Goal: Register for event/course

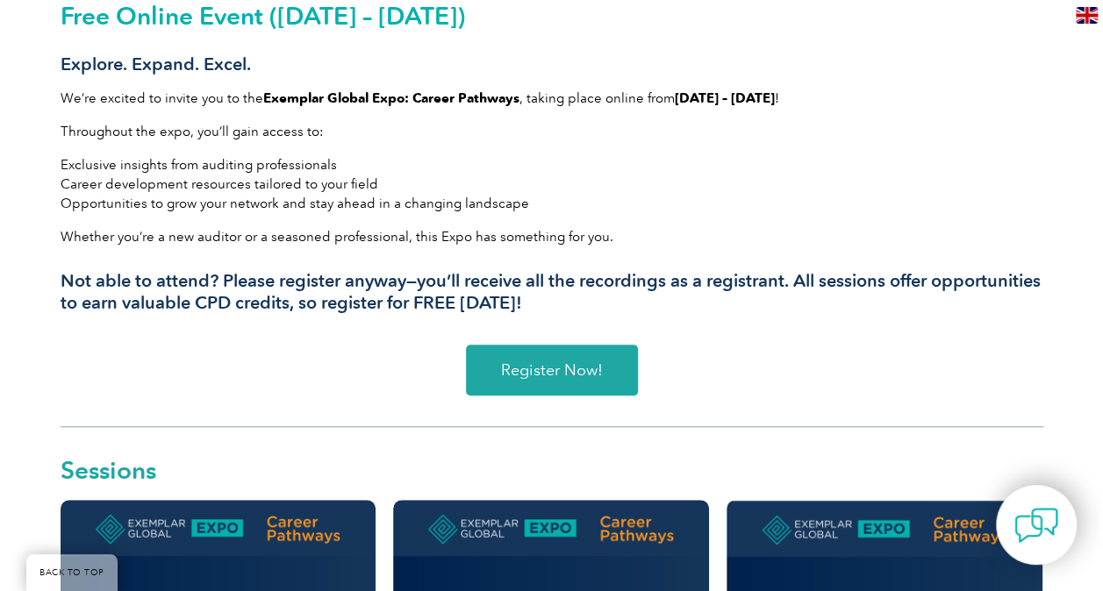
scroll to position [567, 0]
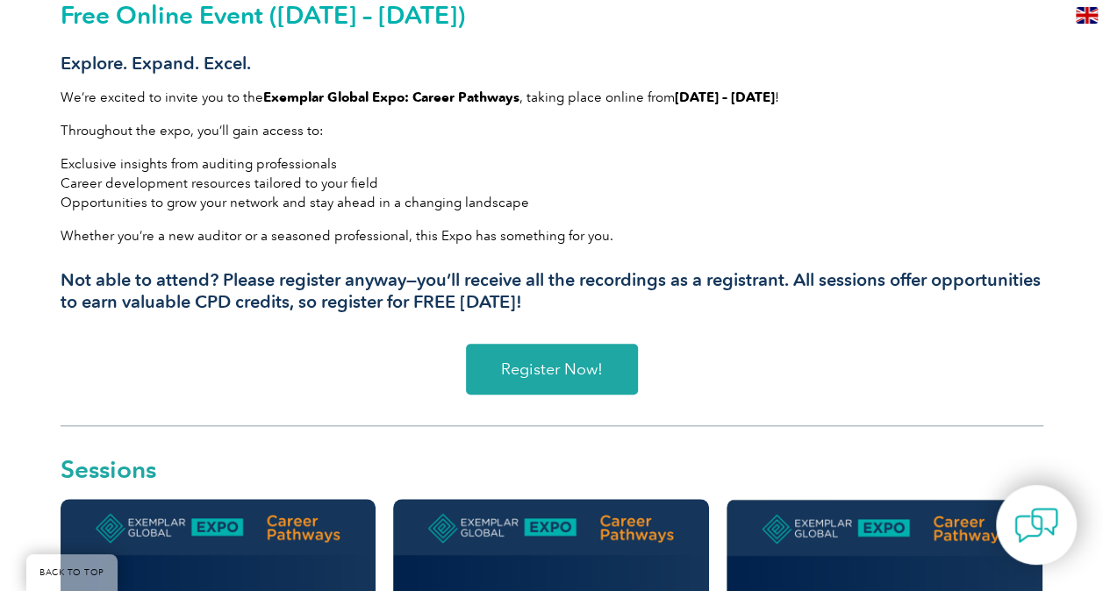
click at [568, 355] on link "Register Now!" at bounding box center [552, 369] width 172 height 51
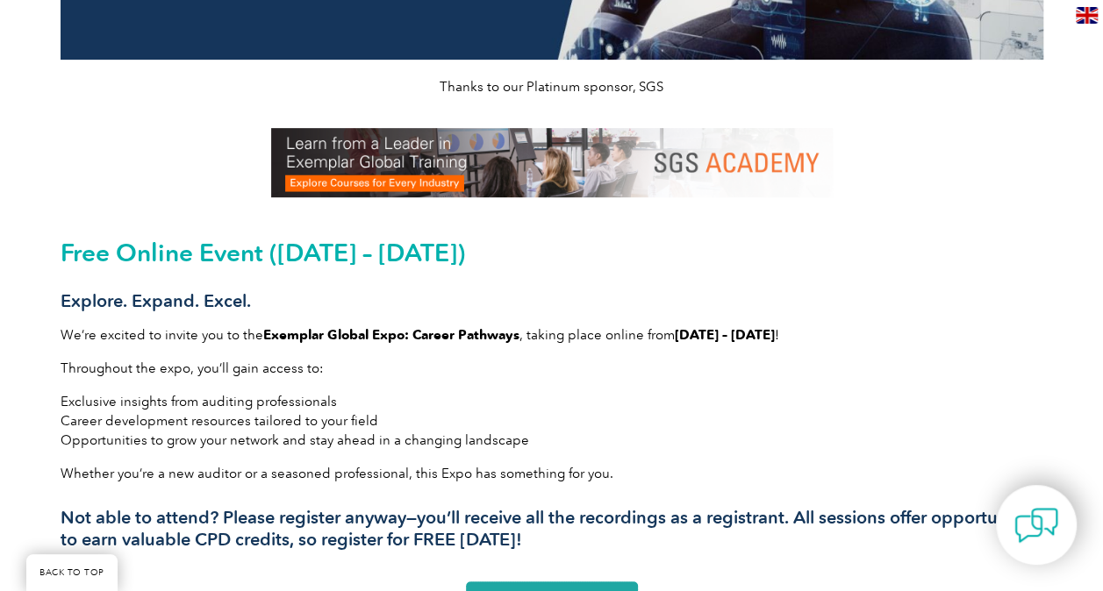
scroll to position [347, 0]
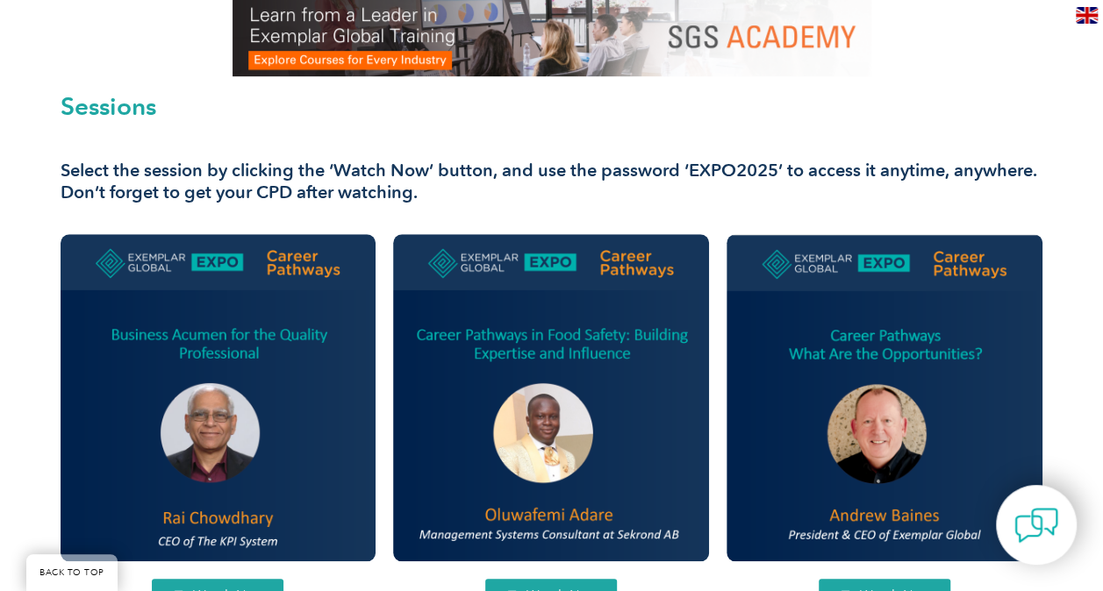
scroll to position [461, 0]
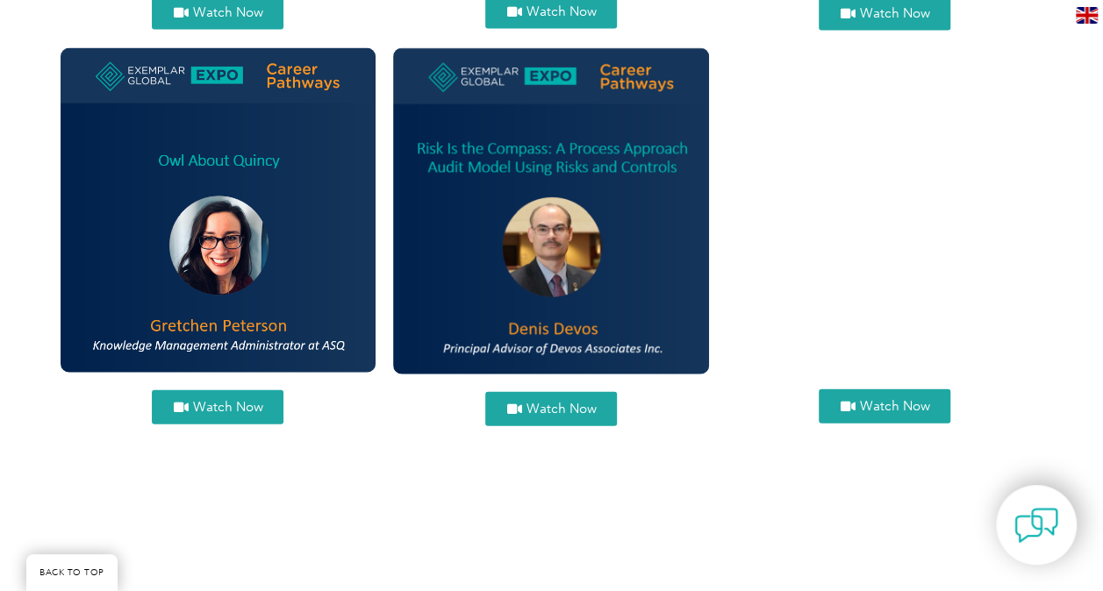
scroll to position [1842, 0]
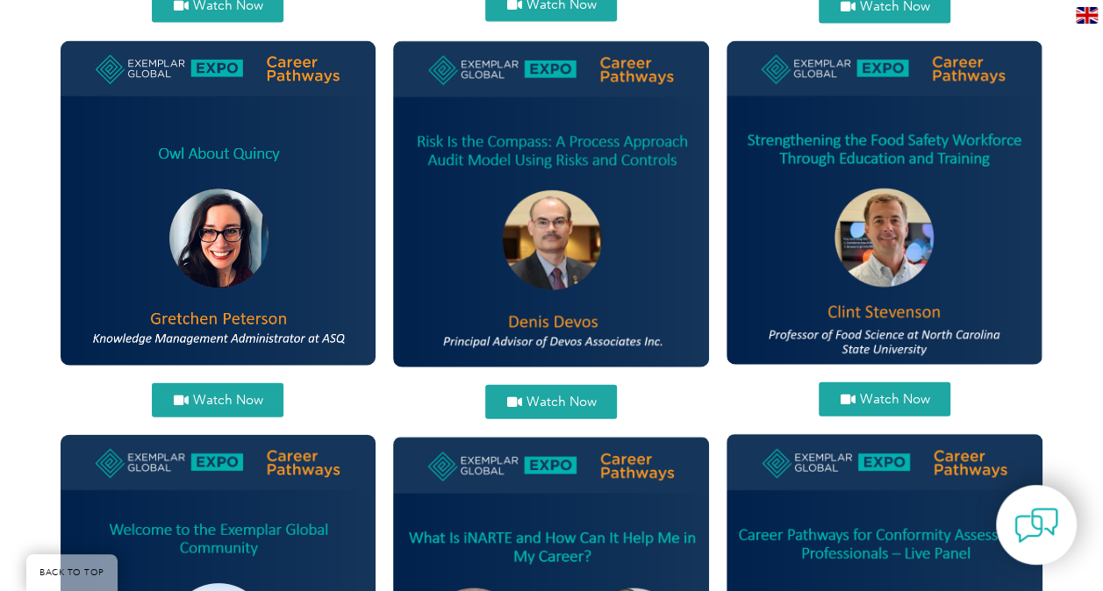
click at [877, 400] on span "Watch Now" at bounding box center [894, 399] width 70 height 13
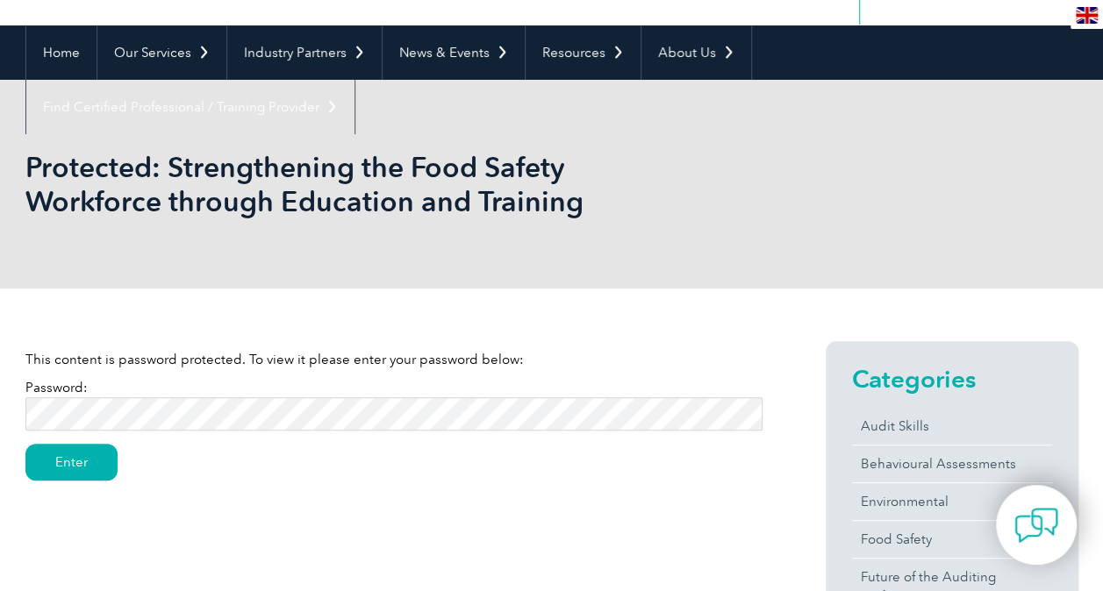
scroll to position [139, 0]
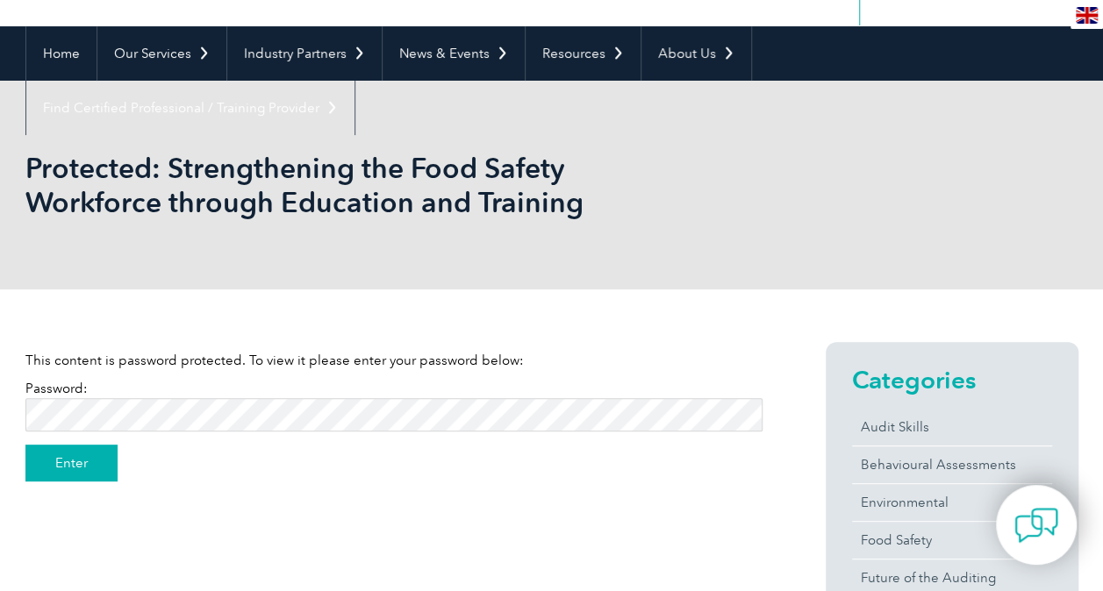
click at [72, 453] on input "Enter" at bounding box center [71, 463] width 92 height 37
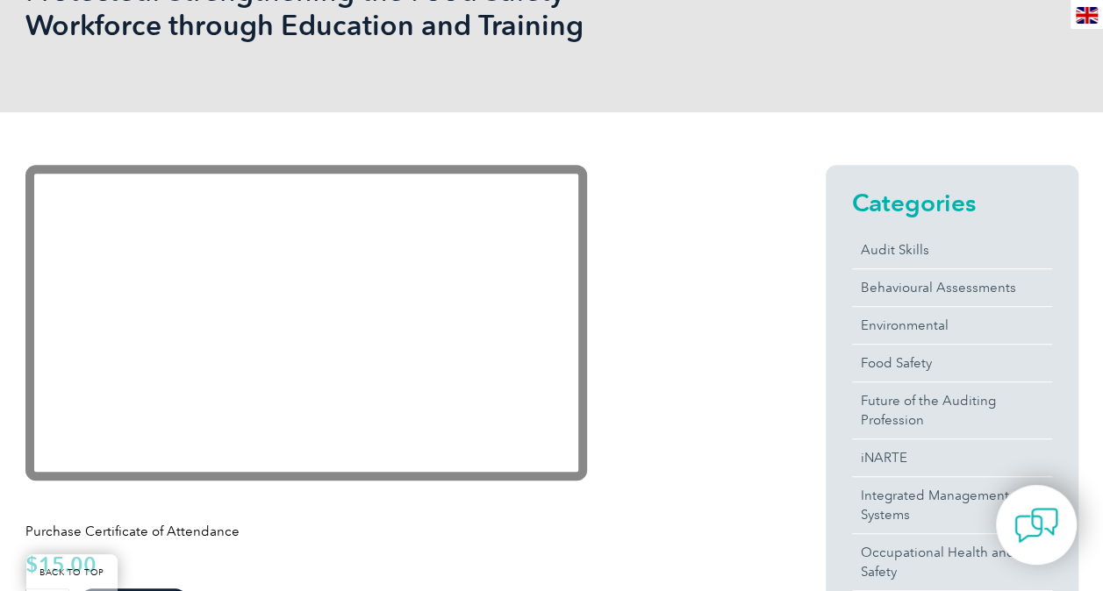
scroll to position [315, 0]
